Goal: Transaction & Acquisition: Purchase product/service

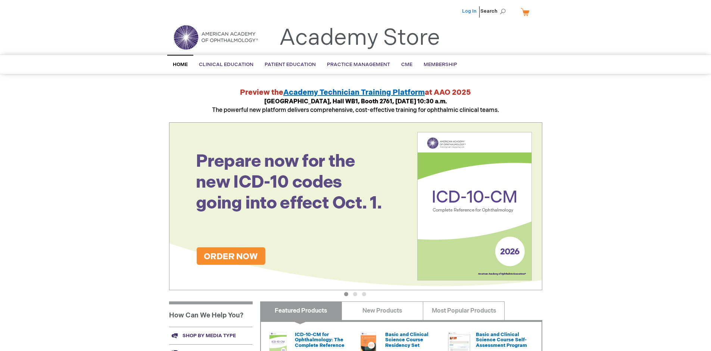
click at [470, 11] on link "Log In" at bounding box center [469, 11] width 15 height 6
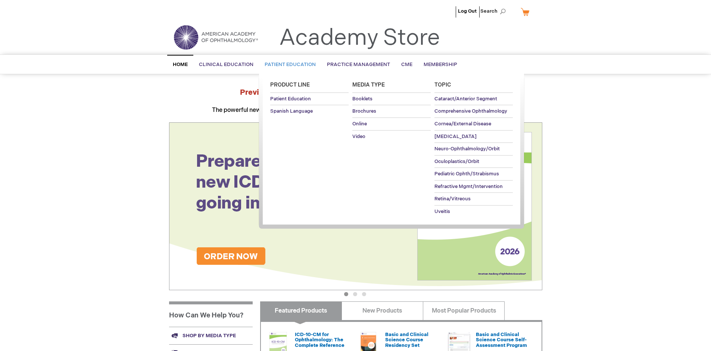
click at [288, 65] on span "Patient Education" at bounding box center [289, 65] width 51 height 6
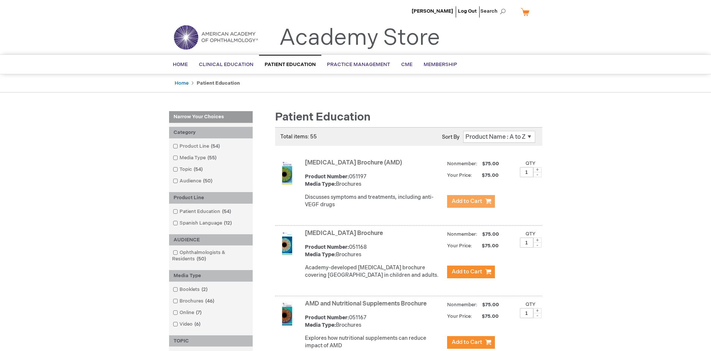
click at [470, 201] on span "Add to Cart" at bounding box center [466, 201] width 31 height 7
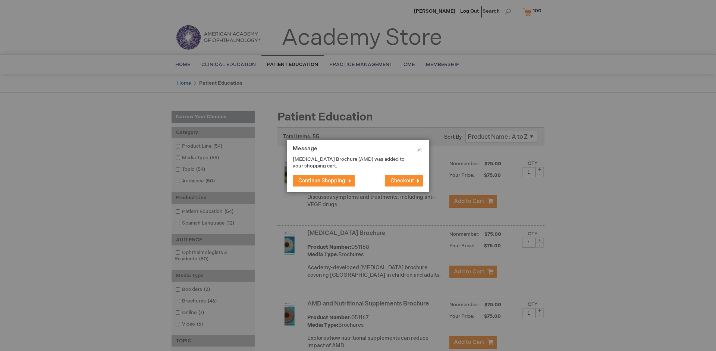
click at [322, 181] on span "Continue Shopping" at bounding box center [321, 181] width 47 height 6
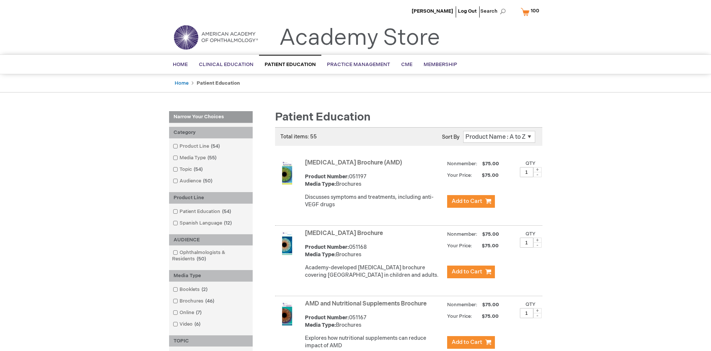
click at [367, 307] on link "AMD and Nutritional Supplements Brochure" at bounding box center [366, 303] width 122 height 7
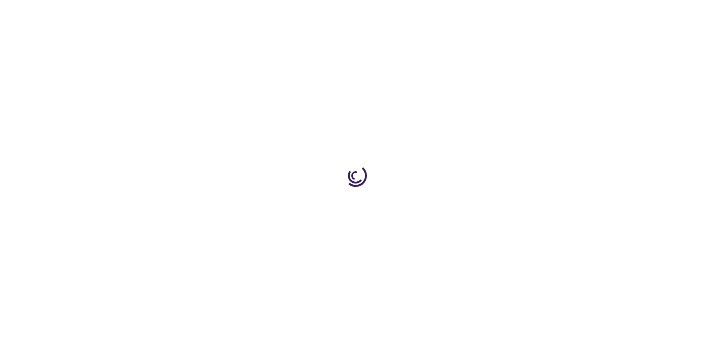
type input "1"
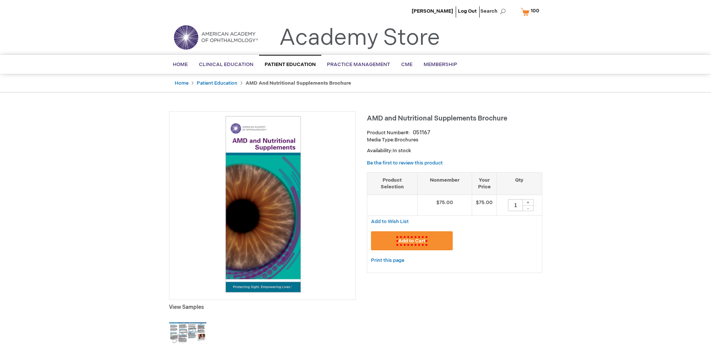
click at [411, 241] on span "Add to Cart" at bounding box center [411, 241] width 31 height 10
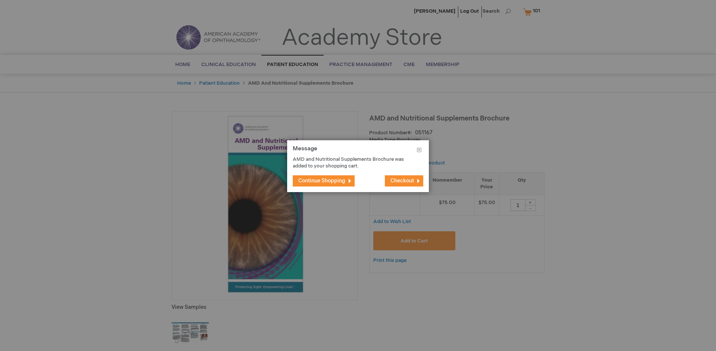
click at [322, 181] on span "Continue Shopping" at bounding box center [321, 181] width 47 height 6
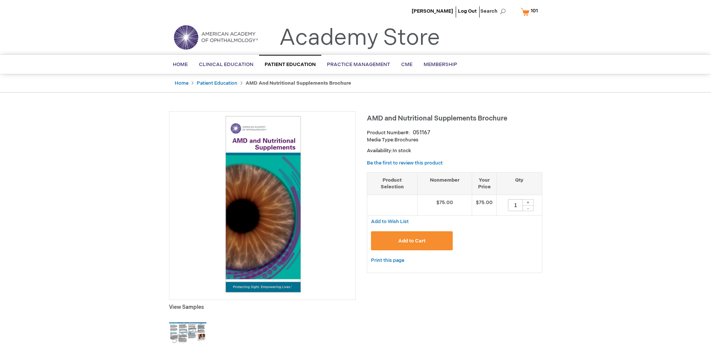
click at [530, 12] on span "101" at bounding box center [533, 11] width 7 height 6
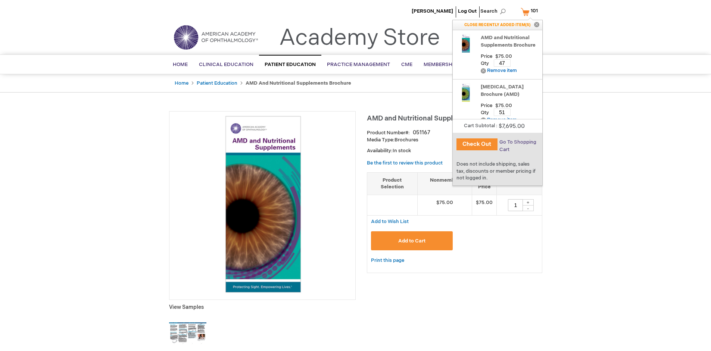
click at [517, 142] on span "Go To Shopping Cart" at bounding box center [517, 145] width 37 height 13
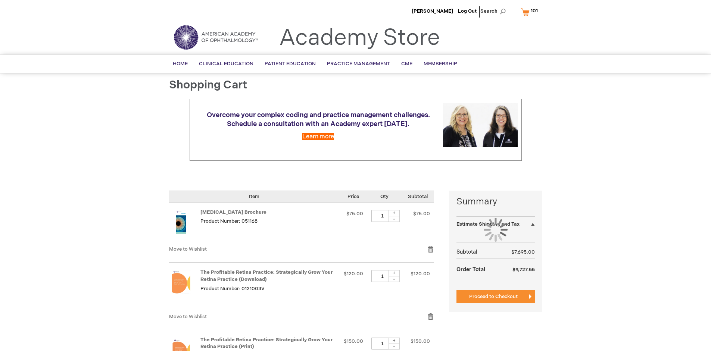
select select "US"
select select "41"
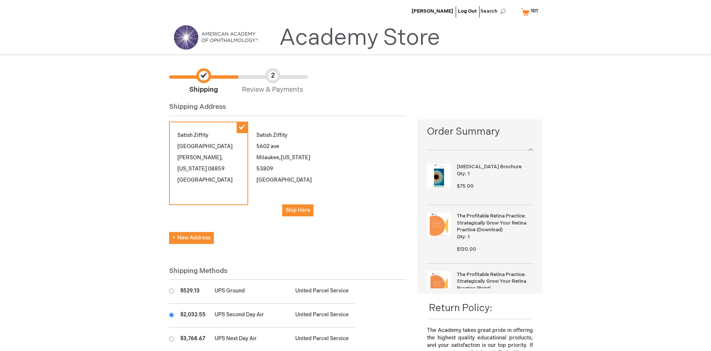
click at [171, 315] on input "radio" at bounding box center [171, 315] width 5 height 5
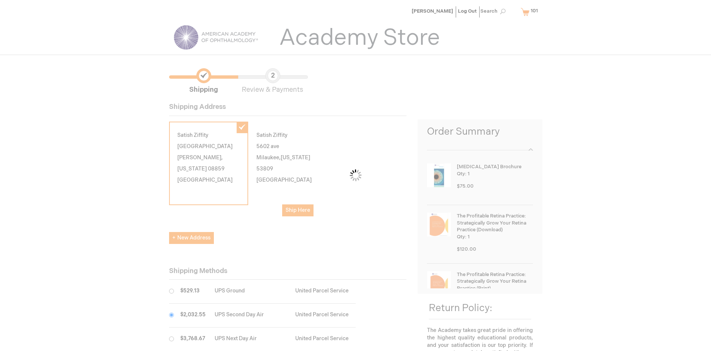
scroll to position [37, 0]
